Goal: Information Seeking & Learning: Learn about a topic

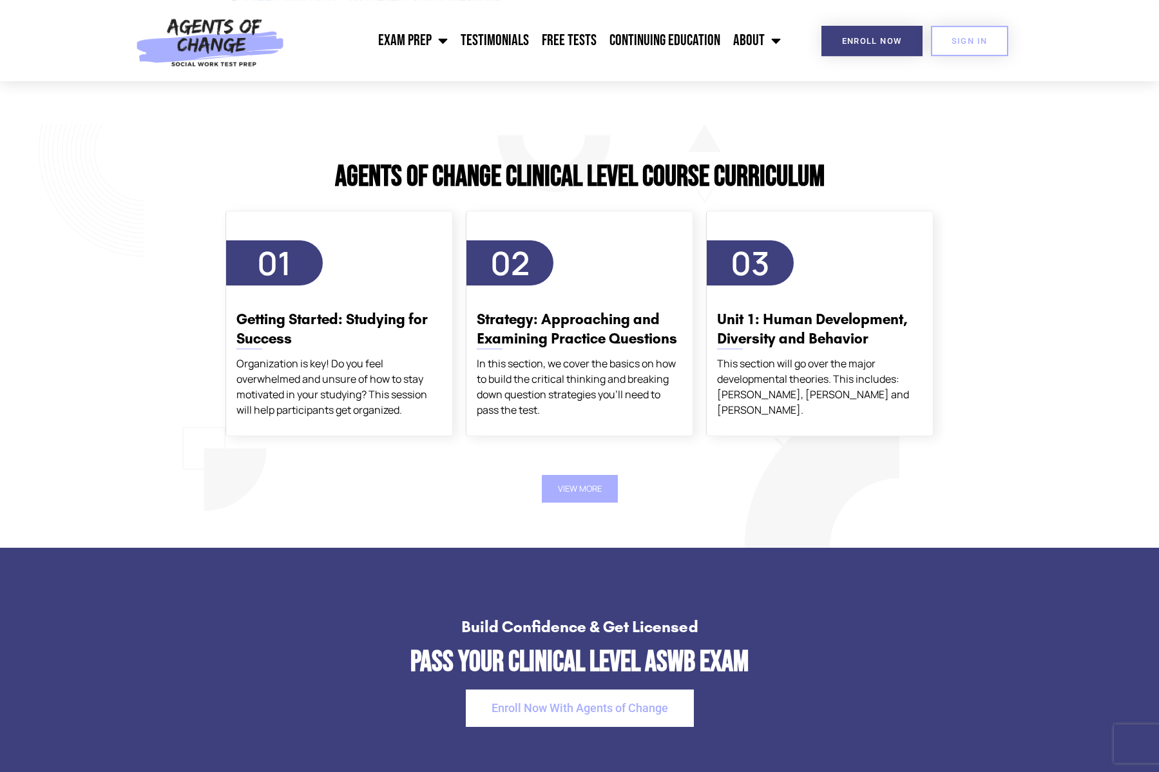
scroll to position [2103, 0]
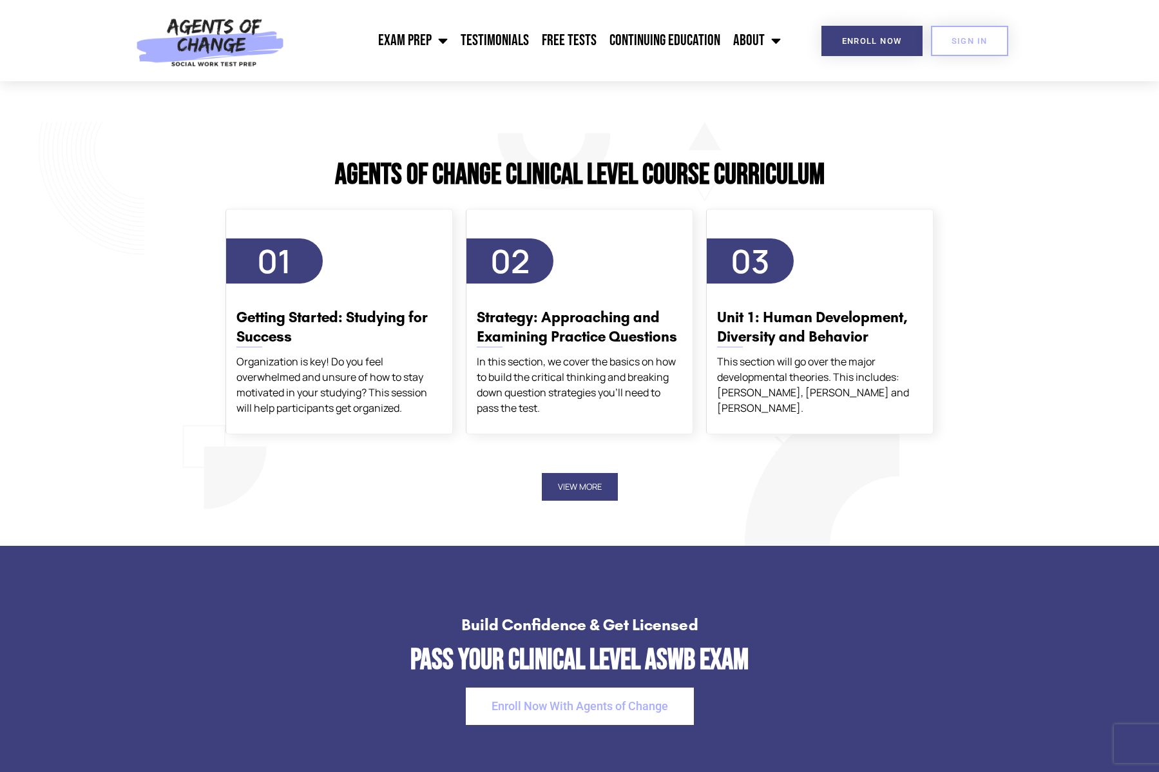
click at [584, 493] on button "View More" at bounding box center [580, 487] width 76 height 28
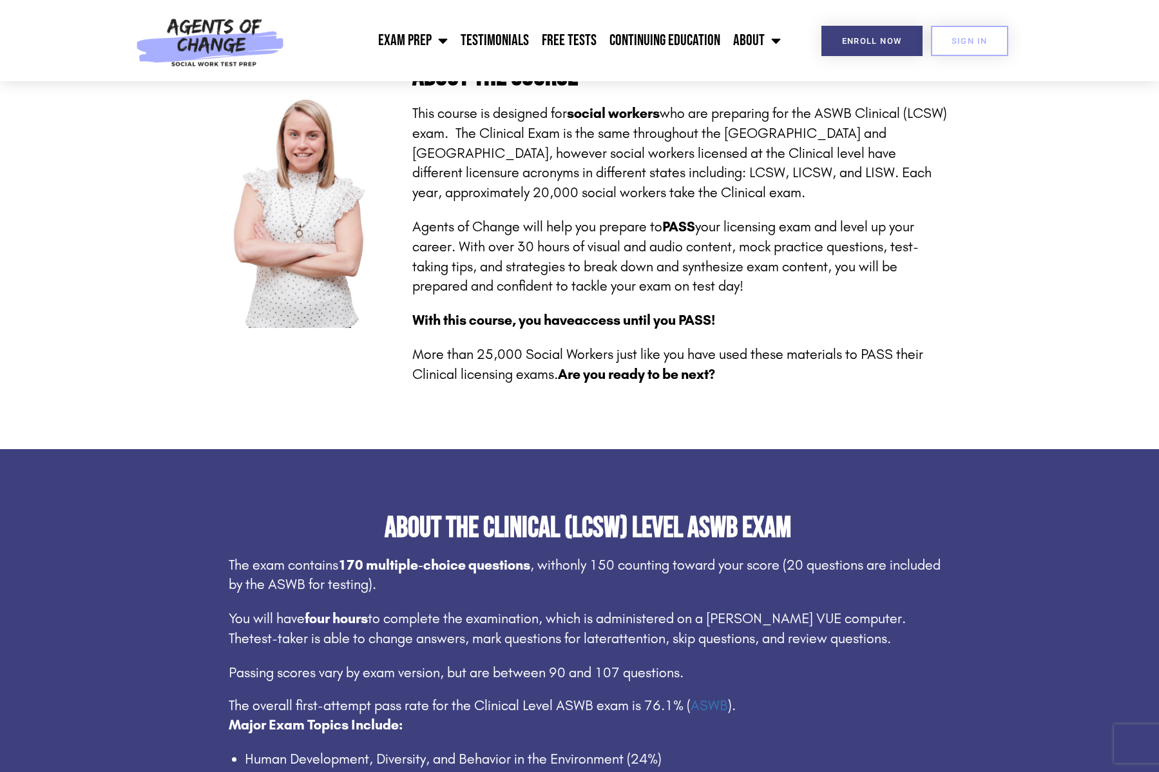
scroll to position [0, 0]
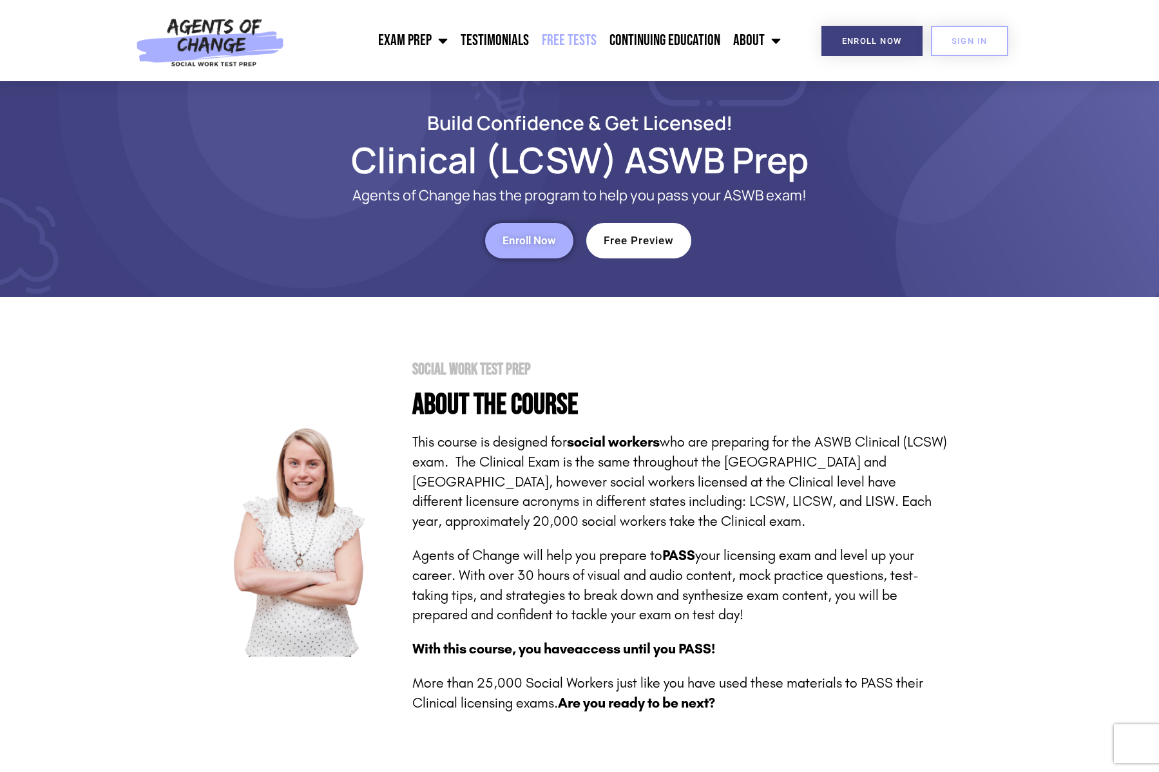
click at [570, 38] on link "Free Tests" at bounding box center [570, 40] width 68 height 32
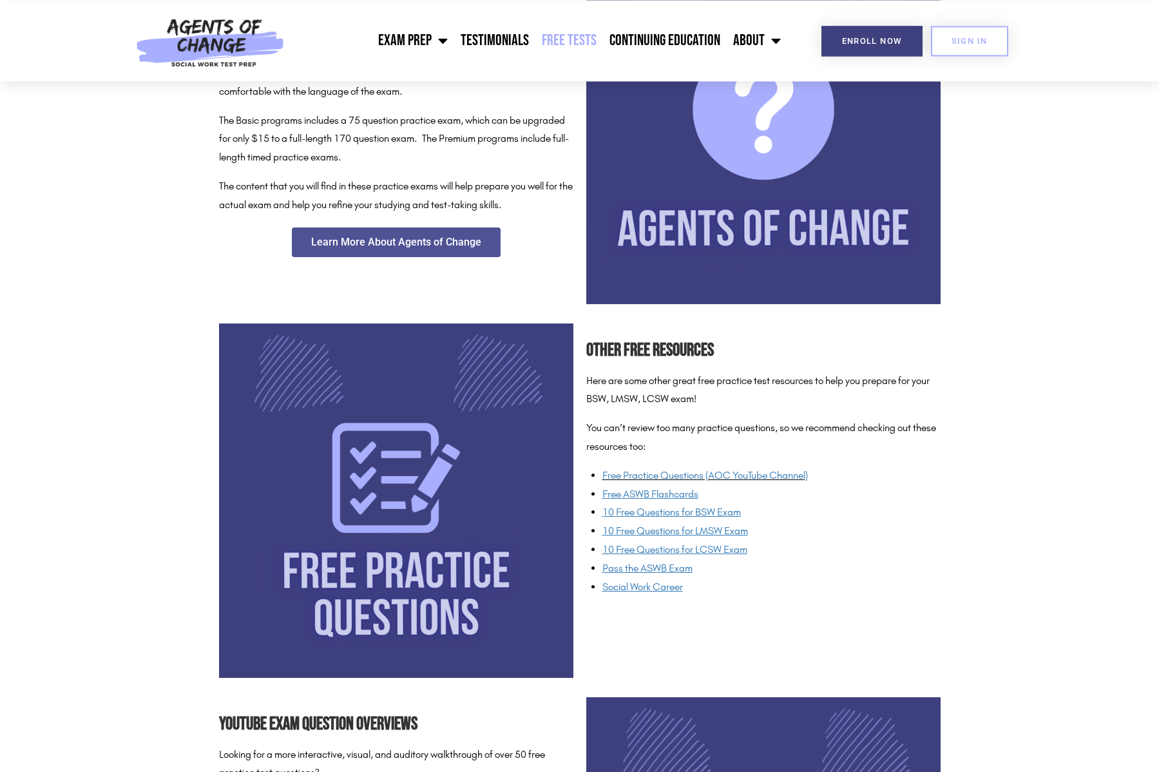
scroll to position [723, 0]
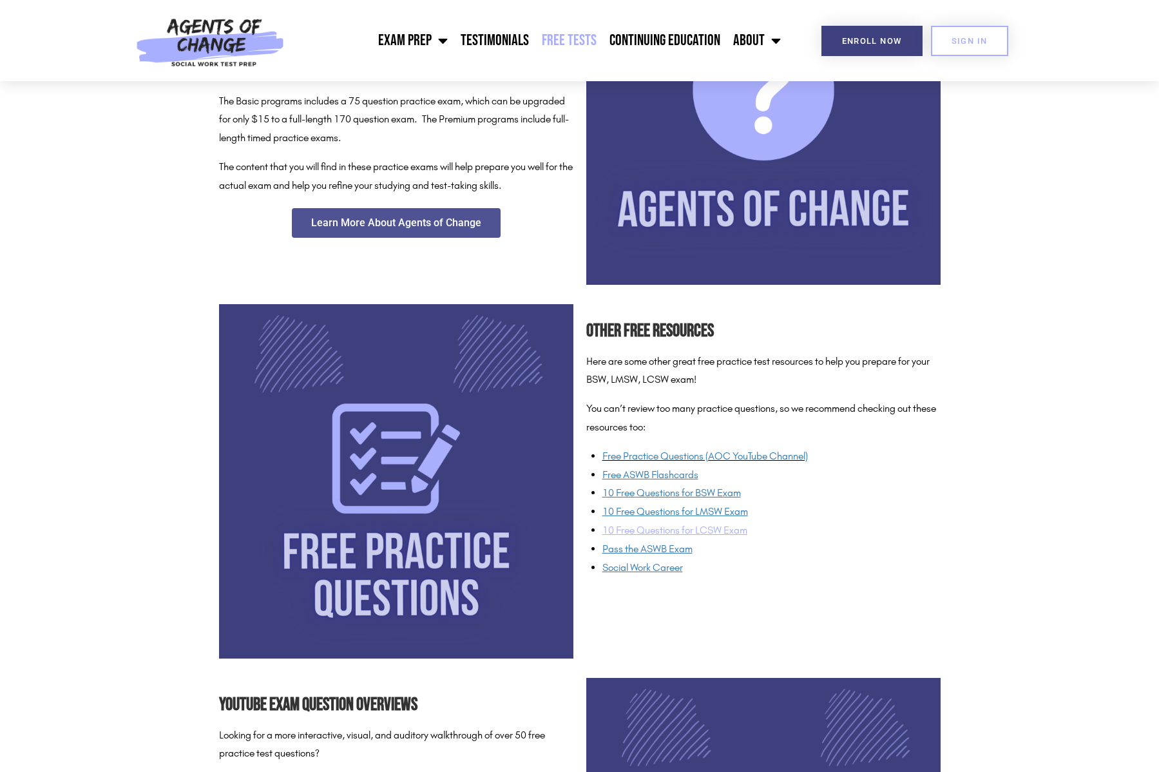
click at [652, 532] on span "10 Free Questions for LCSW Exam" at bounding box center [675, 530] width 145 height 12
click at [639, 552] on span "Pass the ASWB Exam" at bounding box center [648, 549] width 90 height 12
click at [624, 455] on link "Free Practice Questions (AOC YouTube Channel)" at bounding box center [706, 456] width 206 height 12
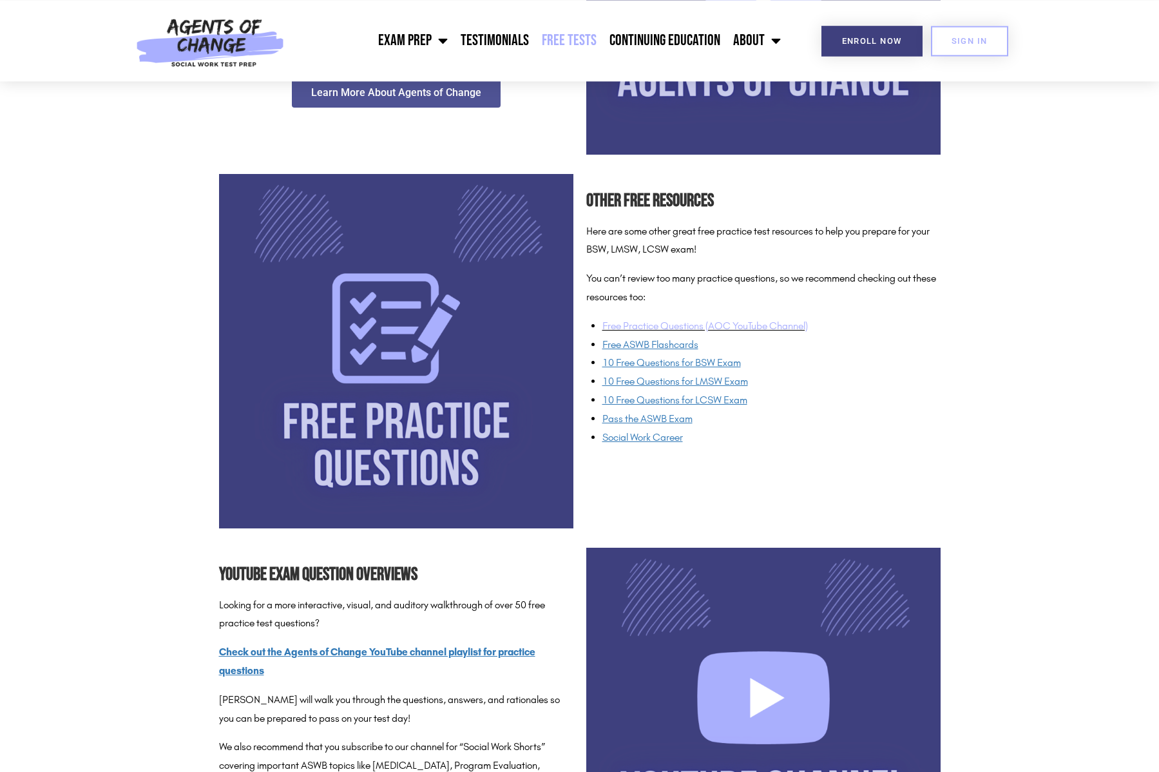
scroll to position [855, 0]
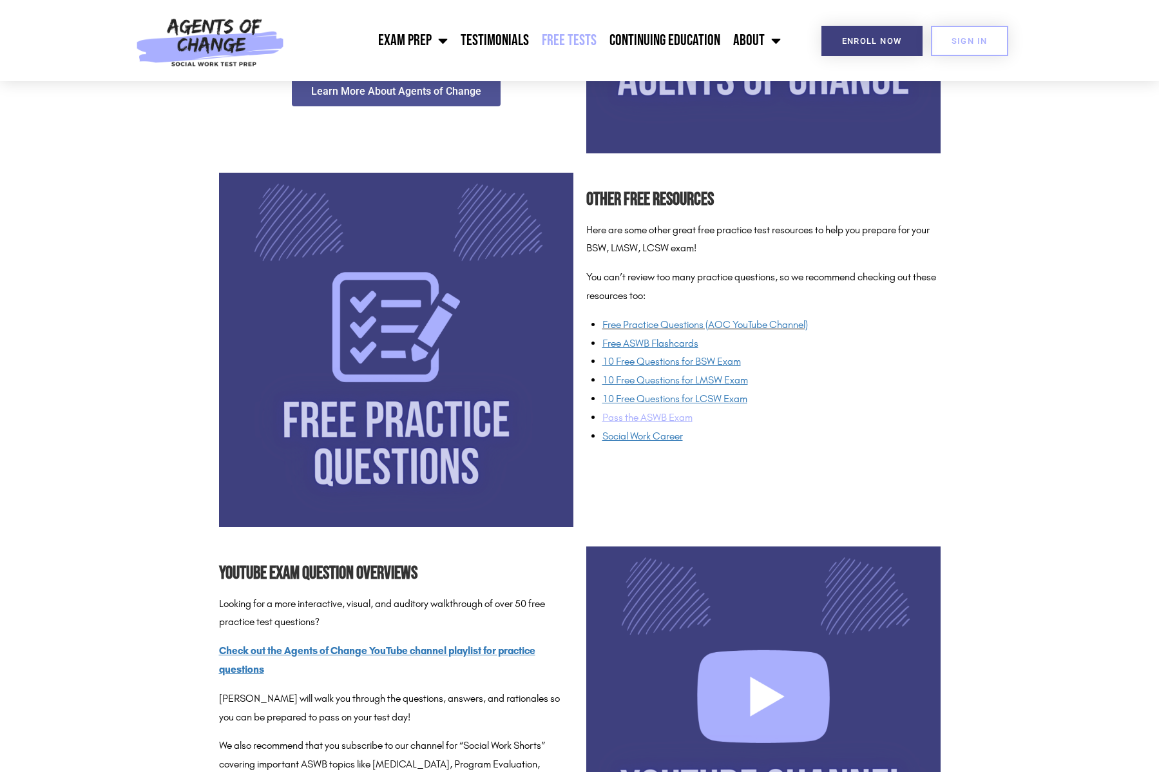
click at [623, 421] on span "Pass the ASWB Exam" at bounding box center [648, 417] width 90 height 12
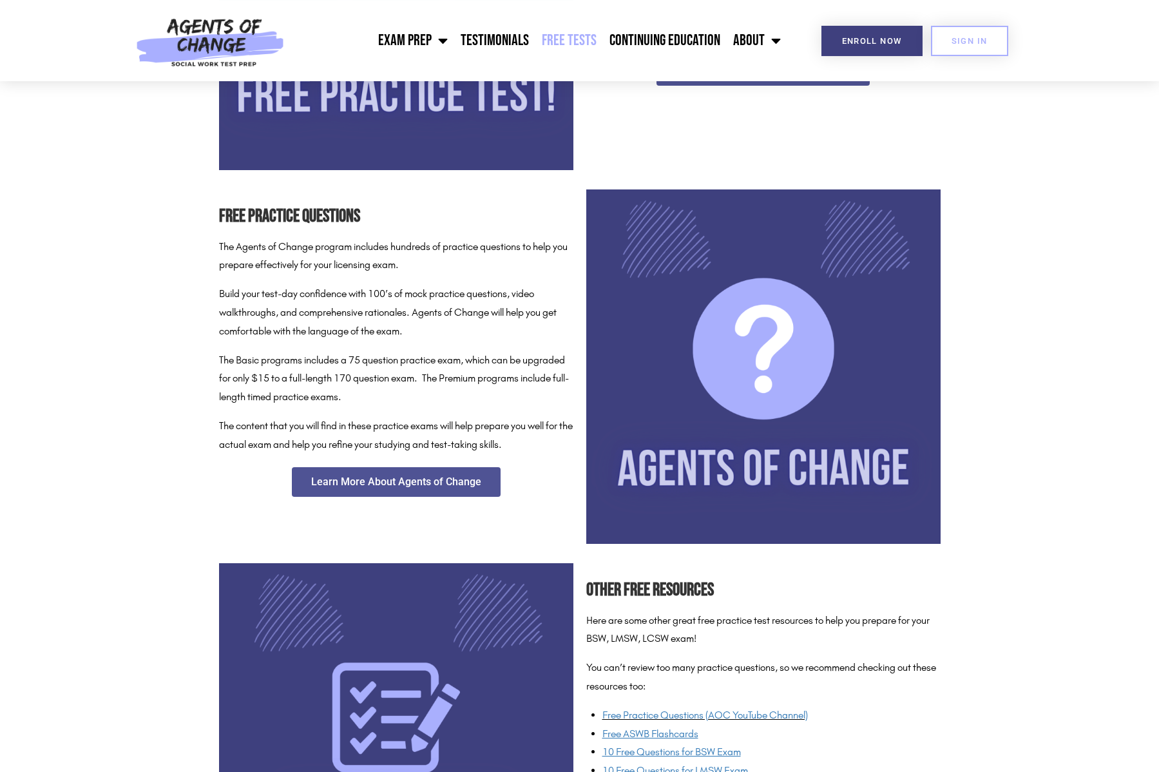
scroll to position [460, 0]
